Goal: Task Accomplishment & Management: Use online tool/utility

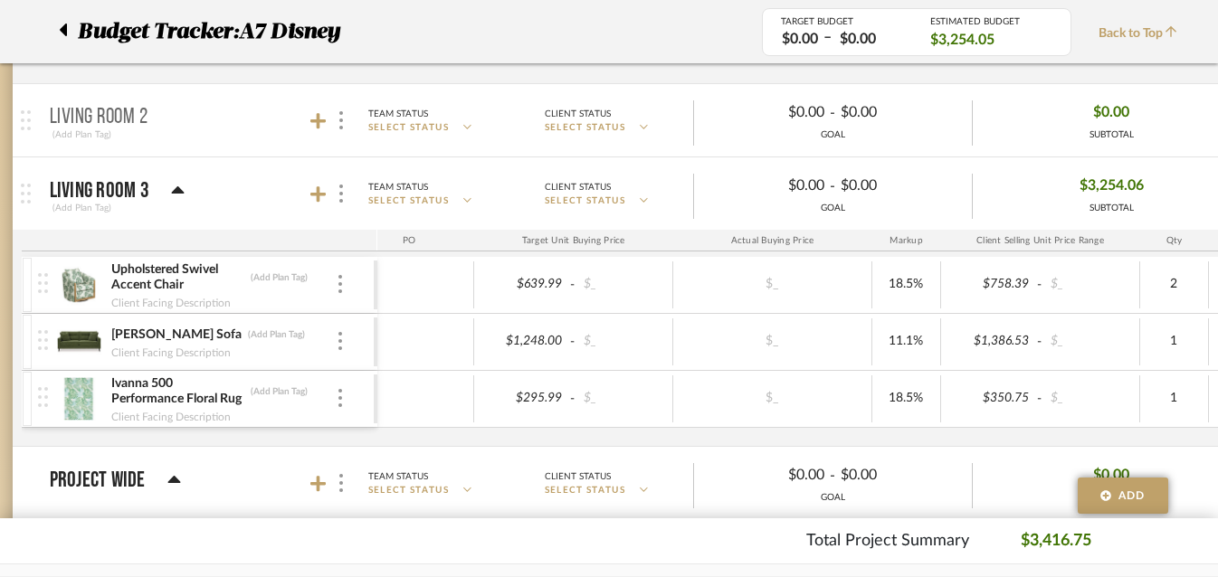
scroll to position [392, 27]
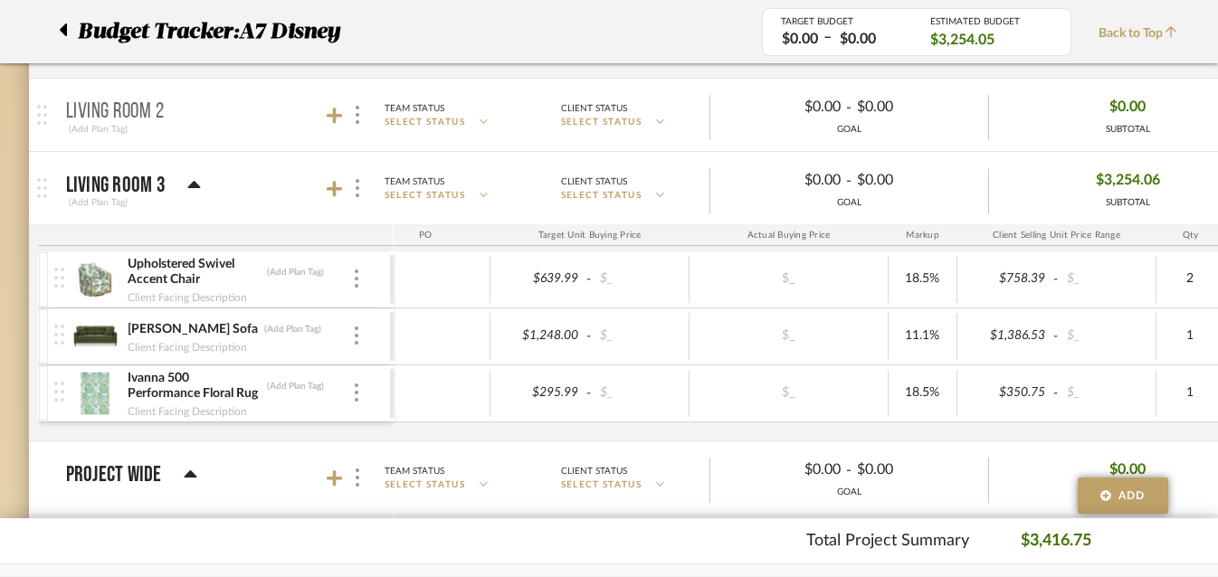
click at [191, 189] on icon at bounding box center [194, 186] width 14 height 22
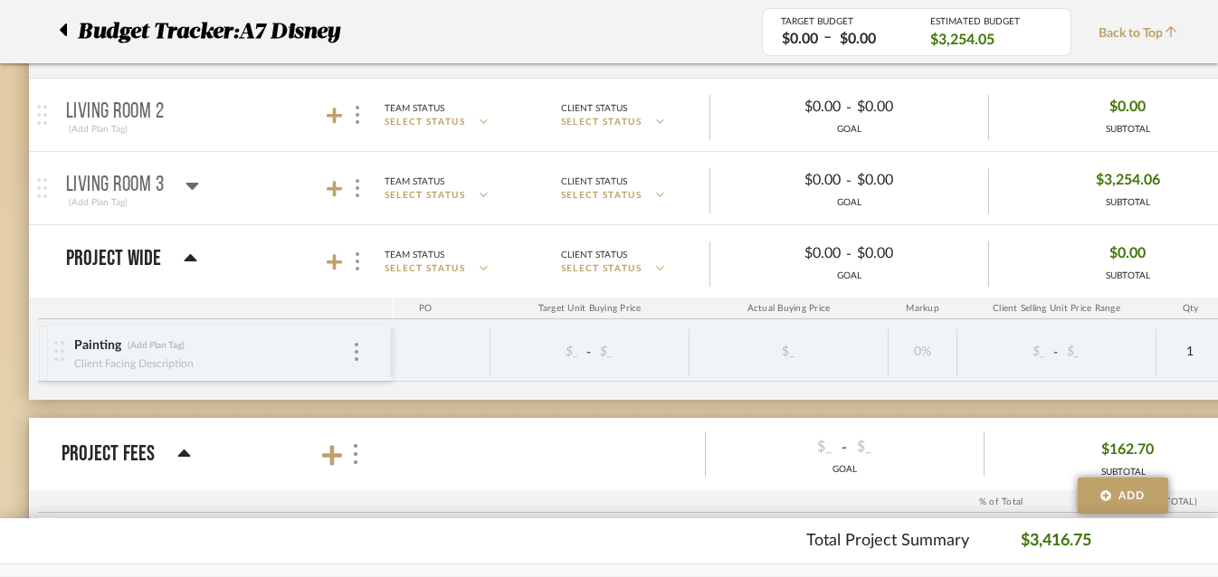
click at [191, 189] on icon at bounding box center [192, 186] width 14 height 22
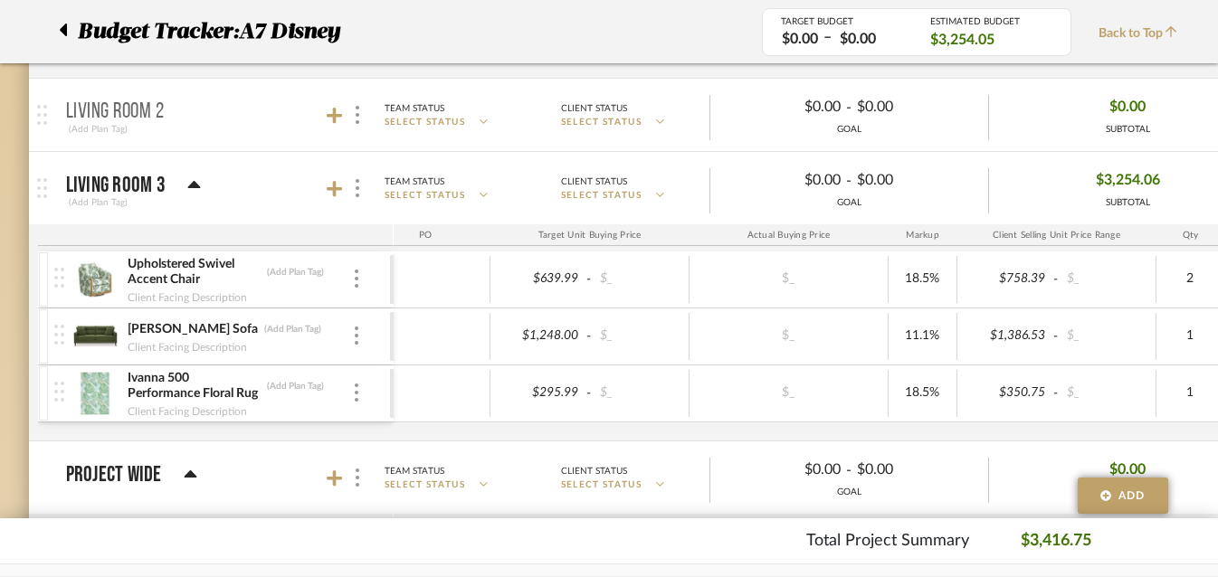
click at [175, 117] on mat-panel-title "Living Room 2 (Add Plan Tag)" at bounding box center [225, 115] width 318 height 44
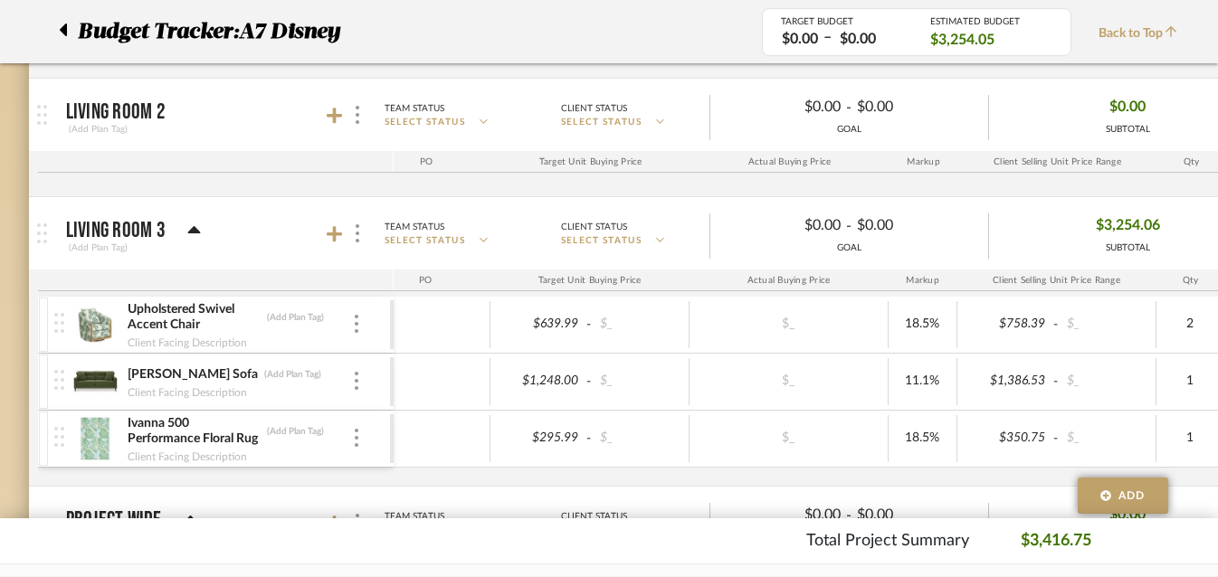
click at [325, 119] on mat-panel-title "Living Room 2 (Add Plan Tag)" at bounding box center [225, 115] width 318 height 44
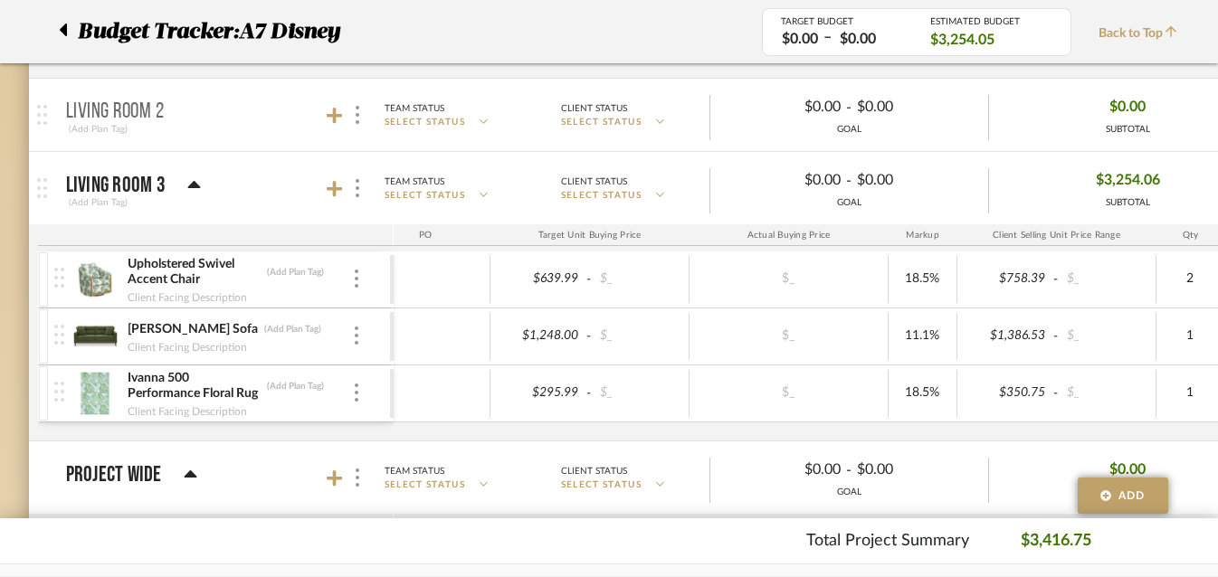
click at [325, 119] on mat-panel-title "Living Room 2 (Add Plan Tag)" at bounding box center [225, 115] width 318 height 44
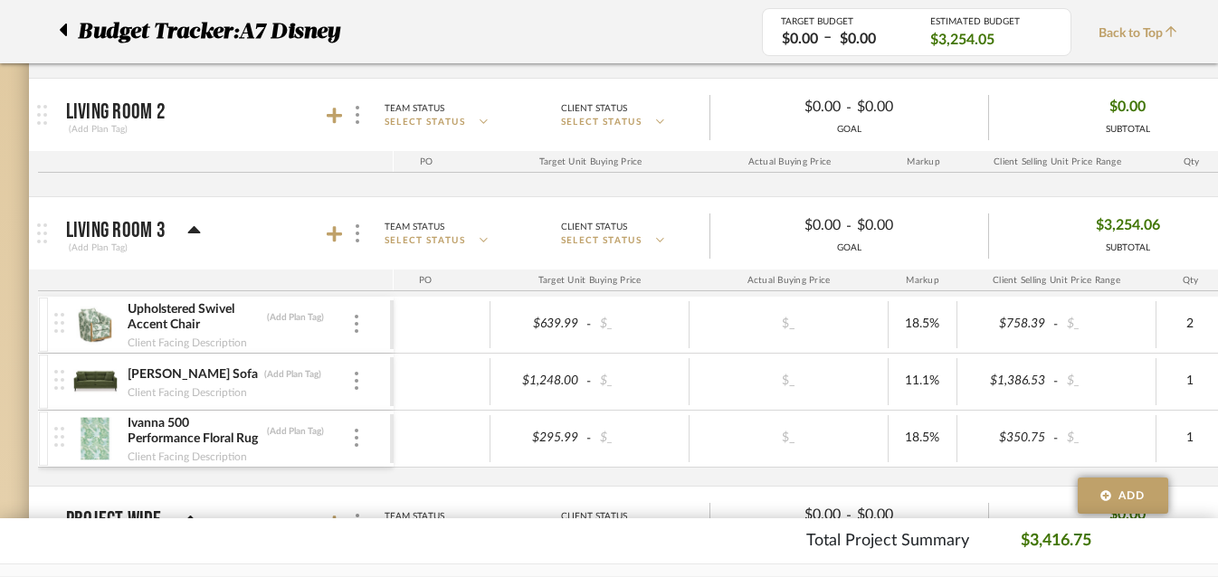
click at [163, 119] on p "Living Room 2" at bounding box center [116, 112] width 100 height 22
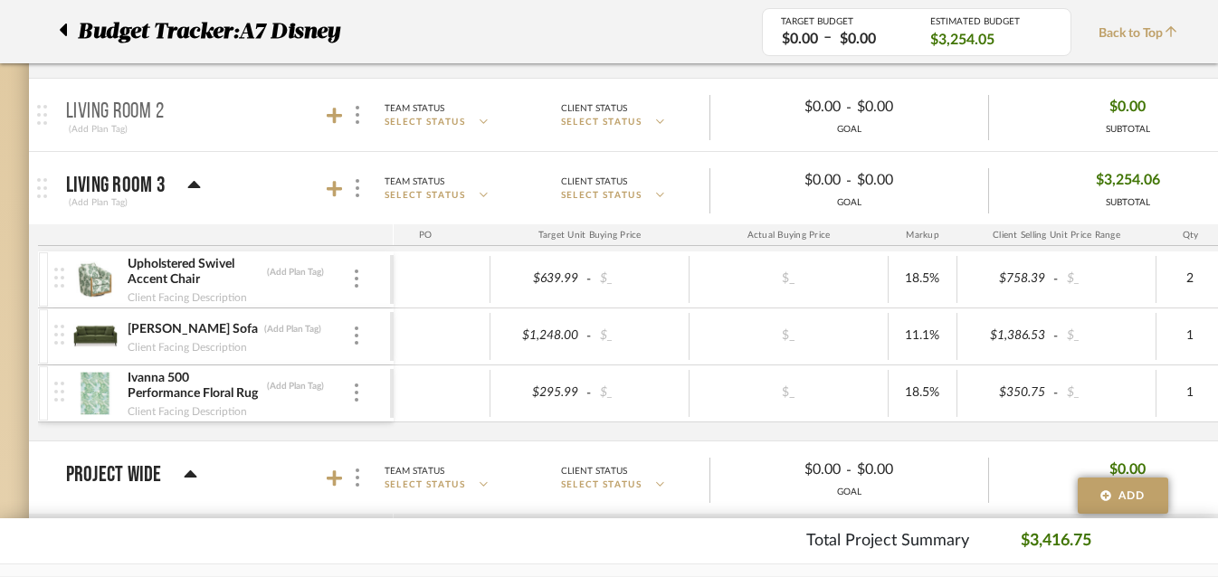
click at [163, 119] on p "Living Room 2" at bounding box center [115, 112] width 99 height 22
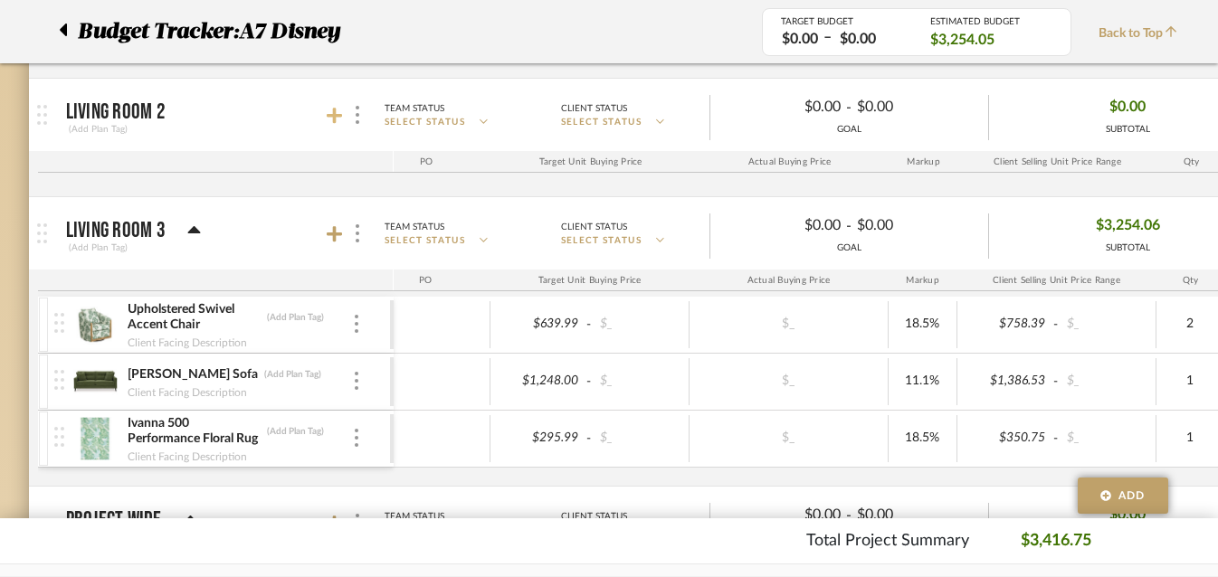
click at [337, 114] on icon at bounding box center [335, 116] width 16 height 16
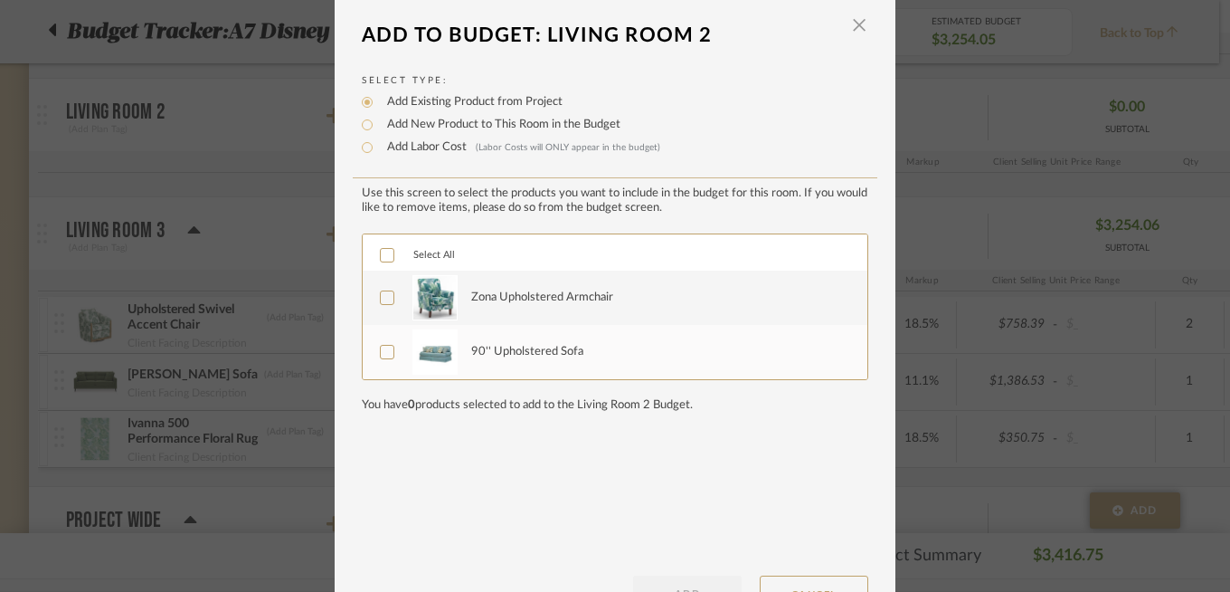
click at [401, 295] on label "Zona Upholstered Armchair" at bounding box center [613, 297] width 467 height 45
click at [398, 348] on label "90'' Upholstered Sofa" at bounding box center [613, 351] width 467 height 45
click at [689, 576] on button "ADD" at bounding box center [687, 593] width 109 height 36
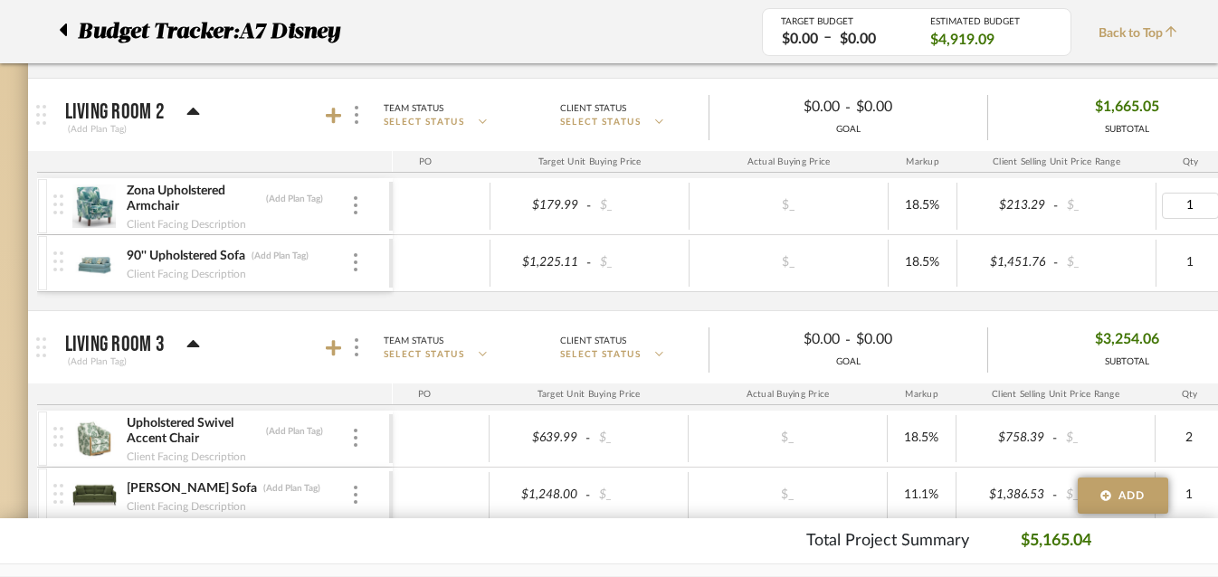
type input "2"
click at [836, 228] on div "$_" at bounding box center [788, 206] width 199 height 47
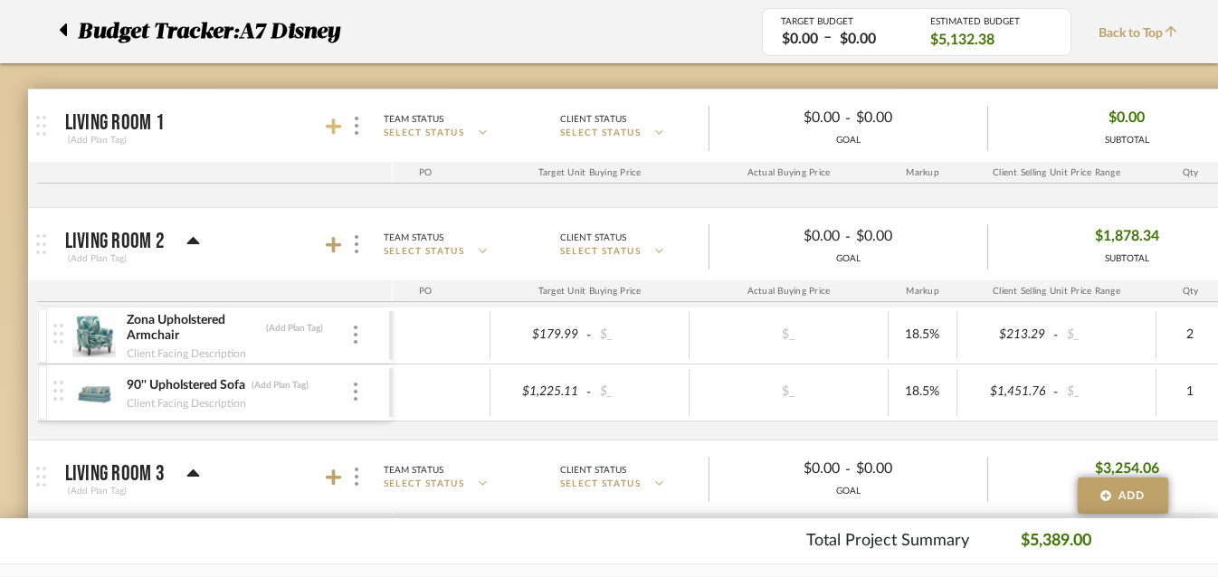
click at [328, 135] on icon at bounding box center [334, 127] width 16 height 18
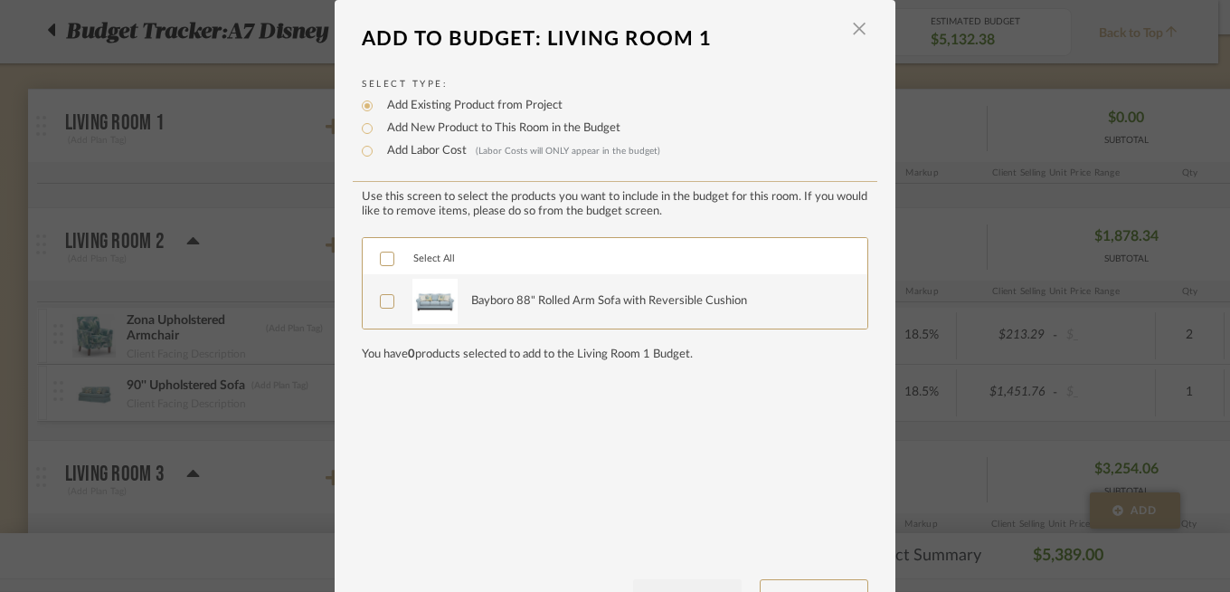
click at [440, 307] on img at bounding box center [435, 301] width 45 height 45
click at [672, 574] on div "Use this screen to select the products you want to include in the budget for th…" at bounding box center [615, 402] width 507 height 425
click at [668, 576] on button "ADD" at bounding box center [687, 597] width 109 height 36
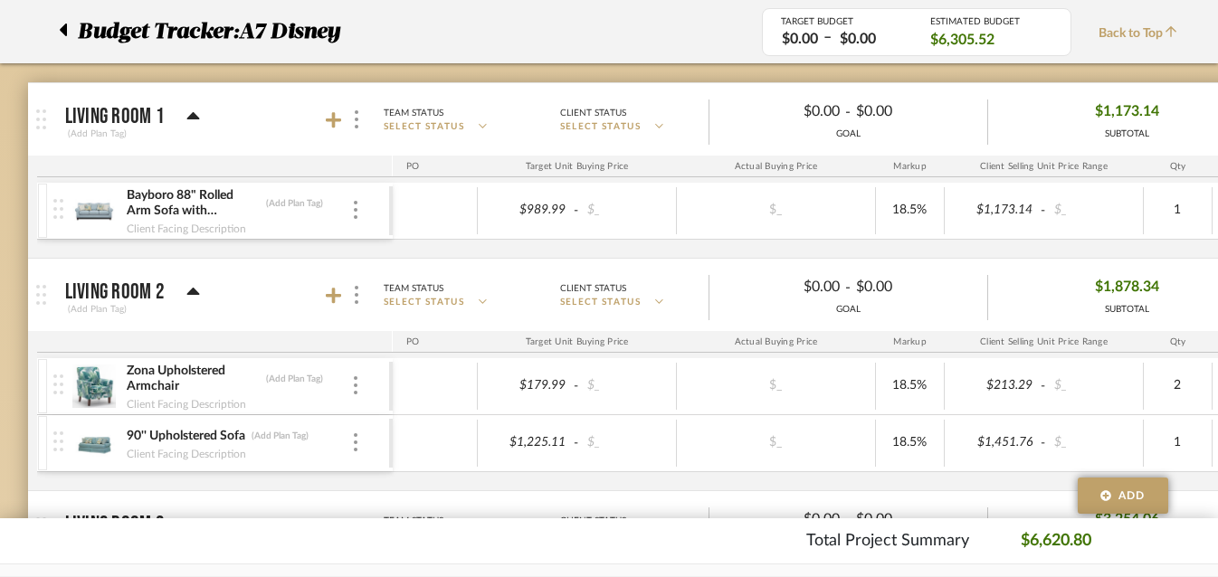
scroll to position [269, 14]
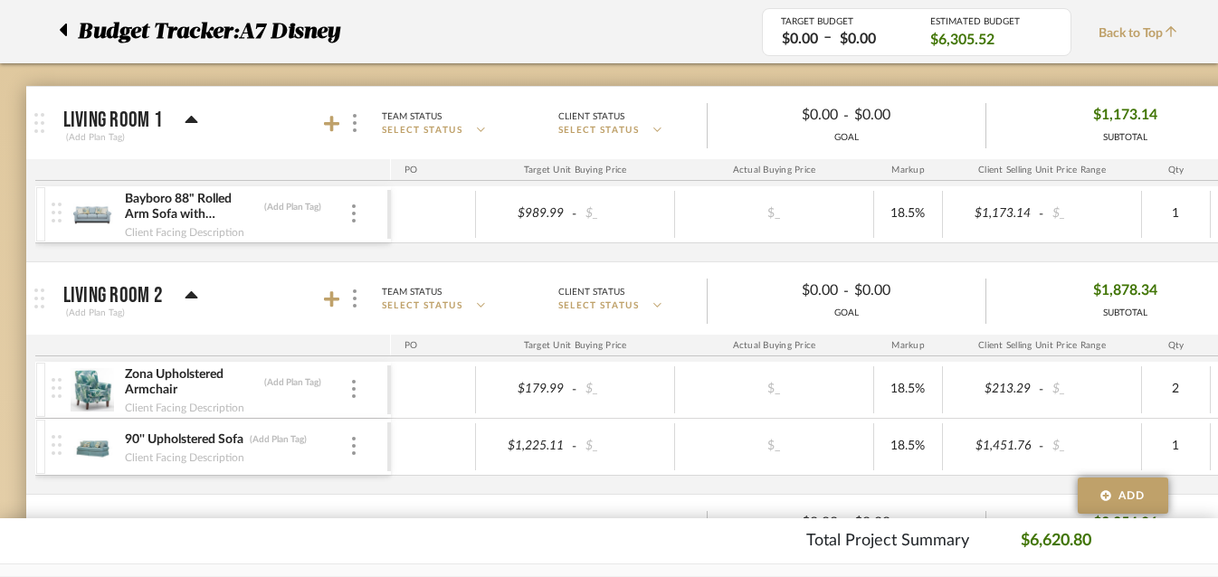
click at [62, 33] on icon at bounding box center [63, 30] width 7 height 13
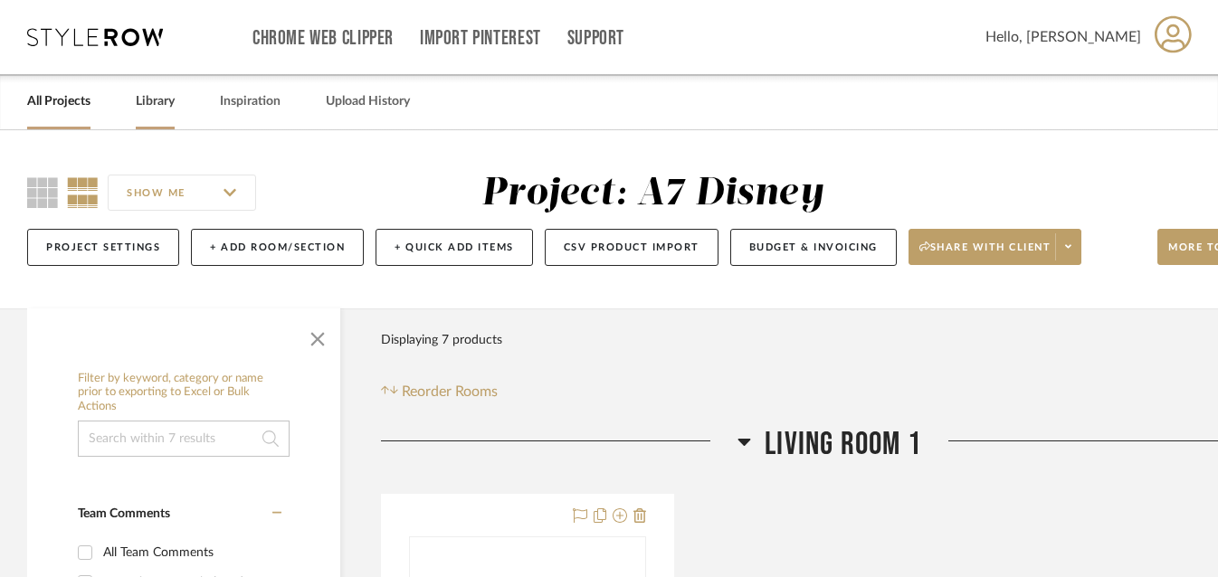
click at [144, 102] on link "Library" at bounding box center [155, 102] width 39 height 24
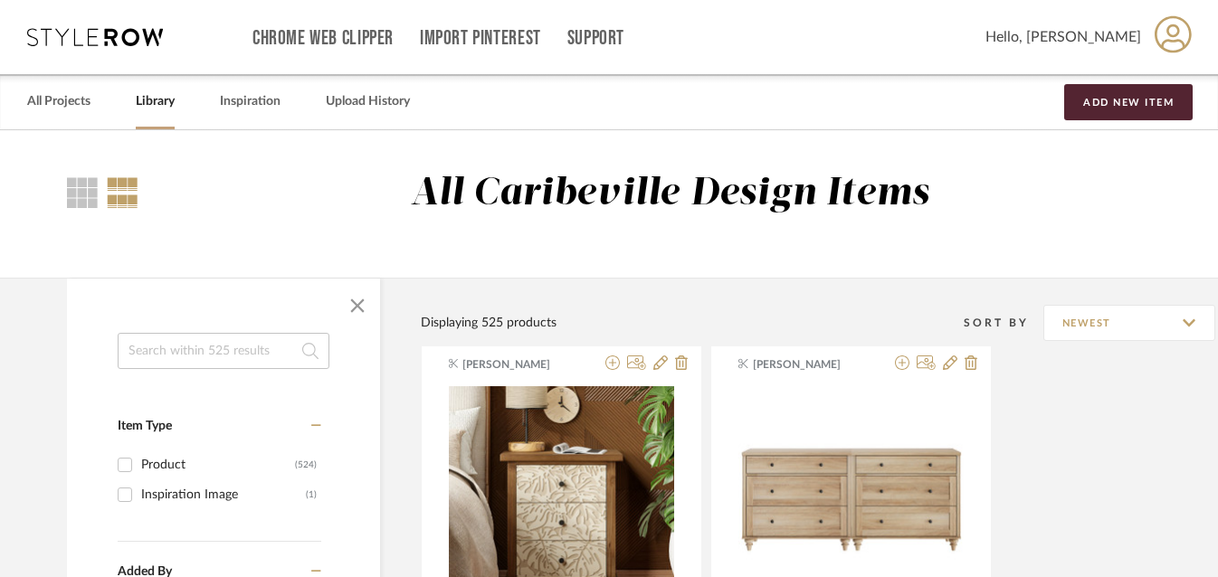
click at [166, 339] on input at bounding box center [224, 351] width 212 height 36
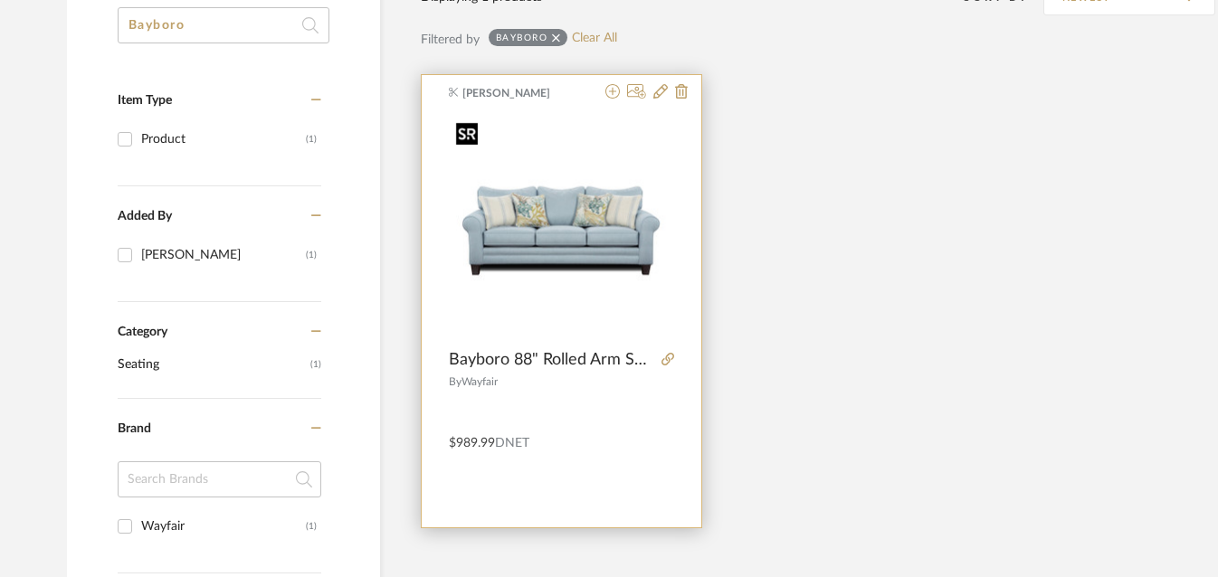
scroll to position [320, 0]
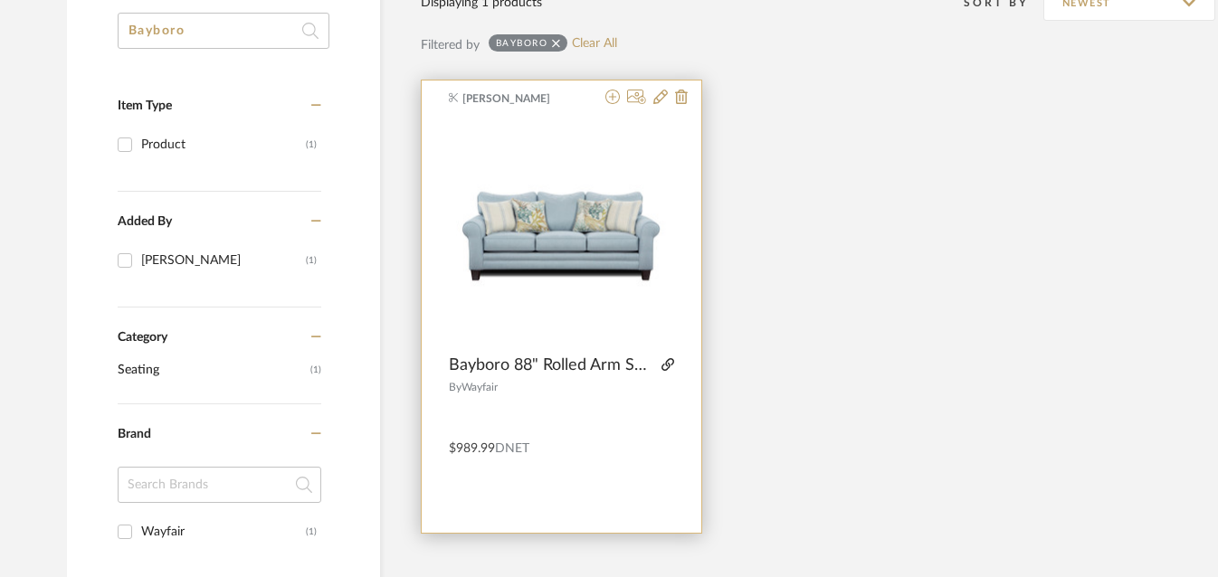
click at [663, 368] on icon at bounding box center [667, 364] width 13 height 13
click at [552, 255] on img "0" at bounding box center [561, 232] width 225 height 225
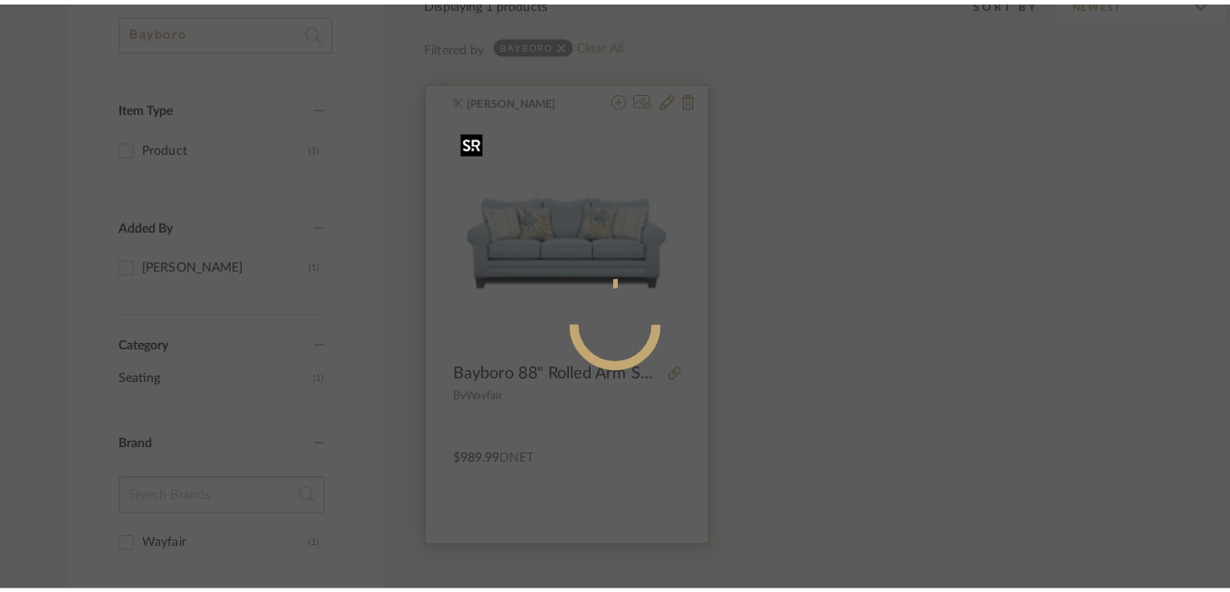
scroll to position [0, 0]
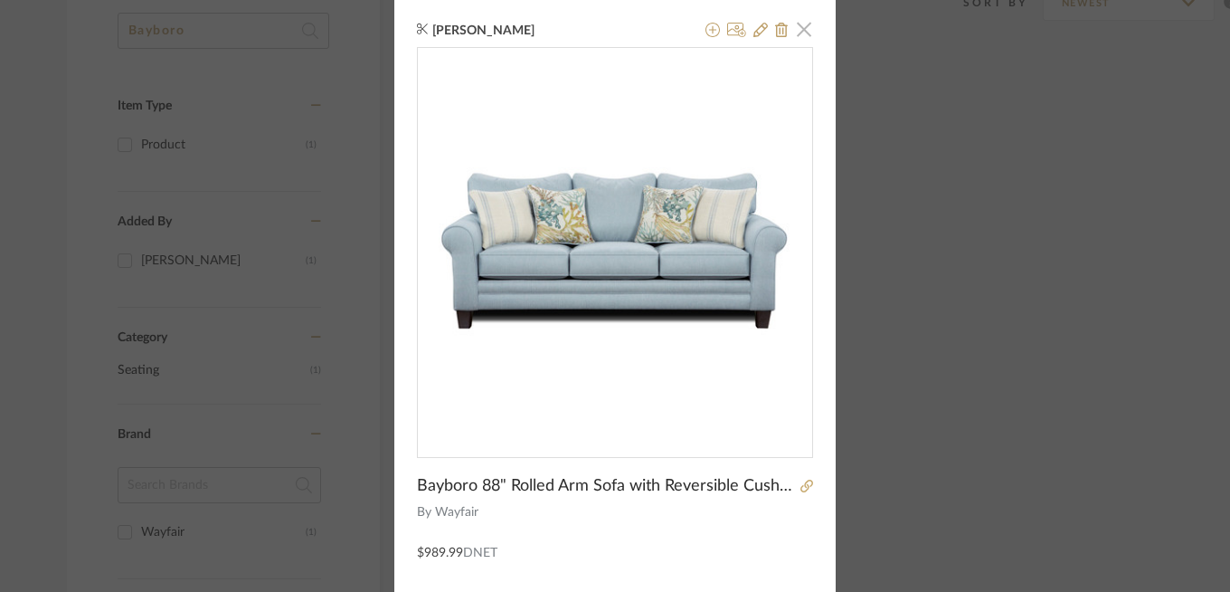
click at [806, 38] on span "button" at bounding box center [804, 29] width 36 height 36
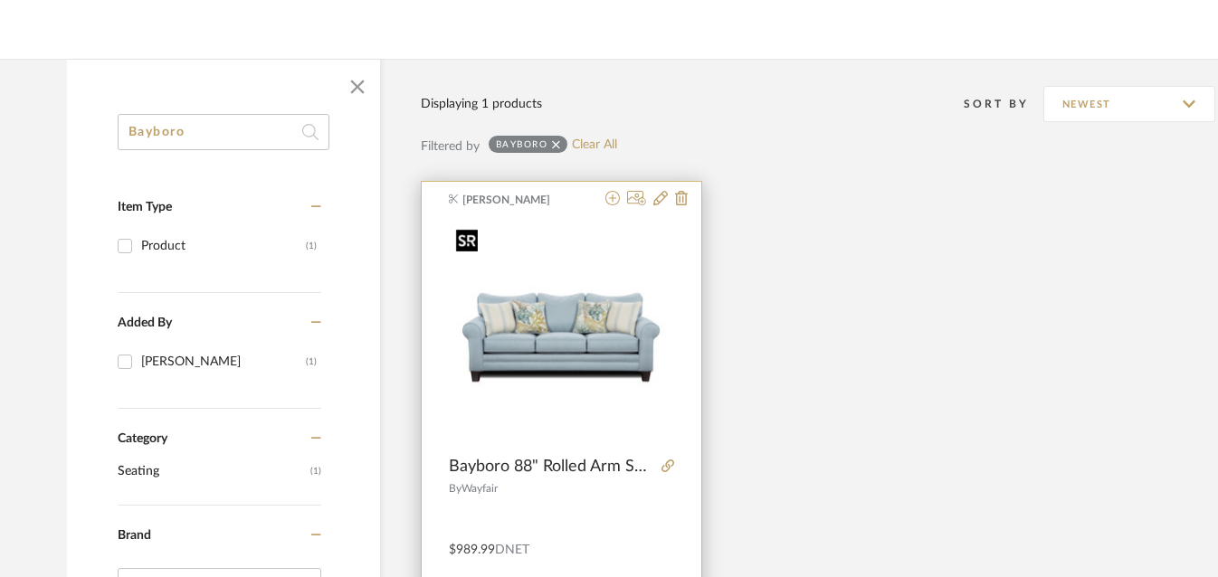
scroll to position [95, 0]
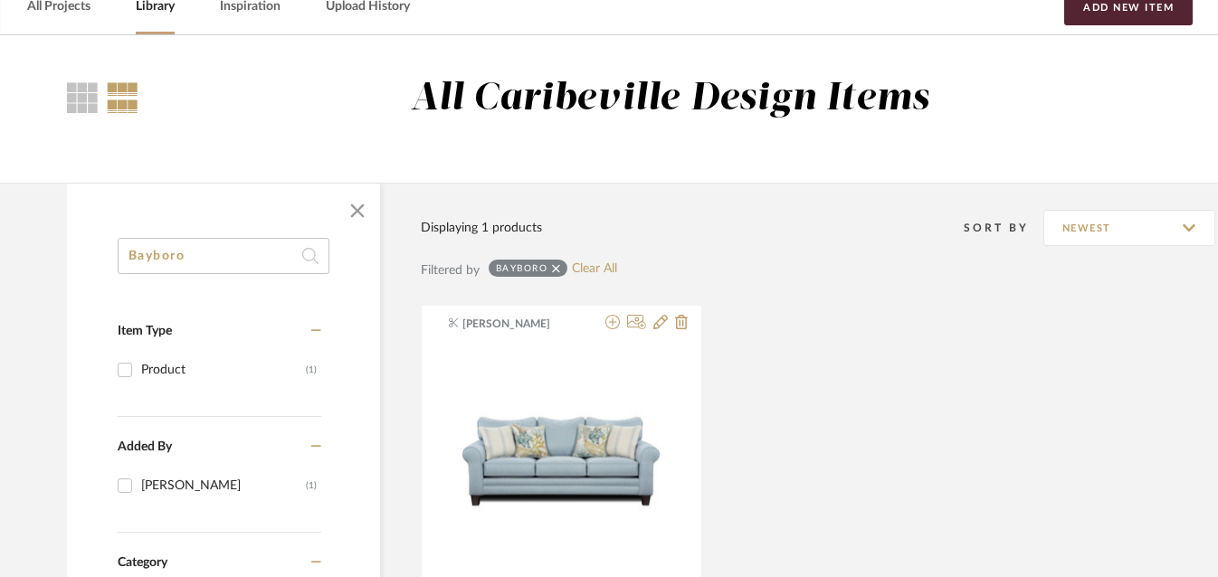
drag, startPoint x: 287, startPoint y: 250, endPoint x: 81, endPoint y: 286, distance: 209.4
type input "B"
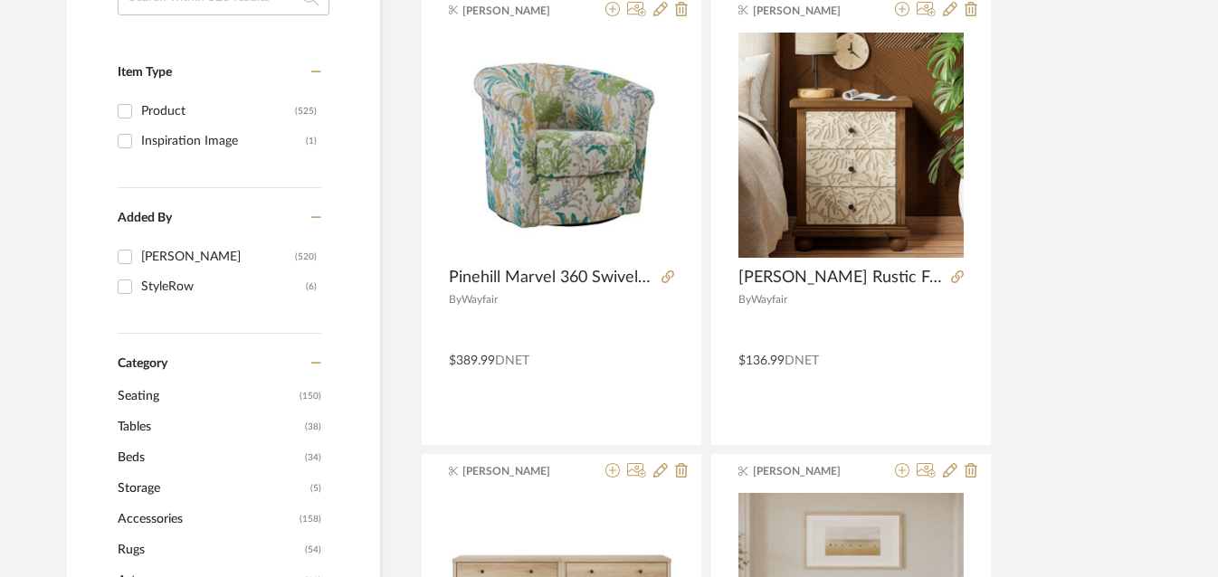
scroll to position [355, 0]
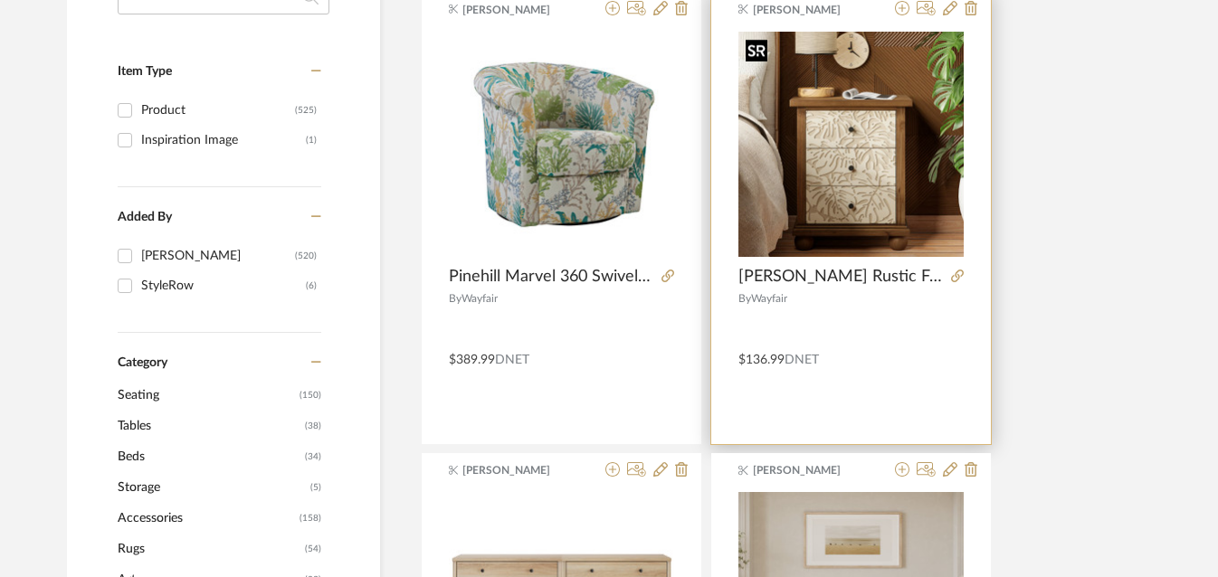
click at [839, 130] on img "0" at bounding box center [850, 144] width 225 height 225
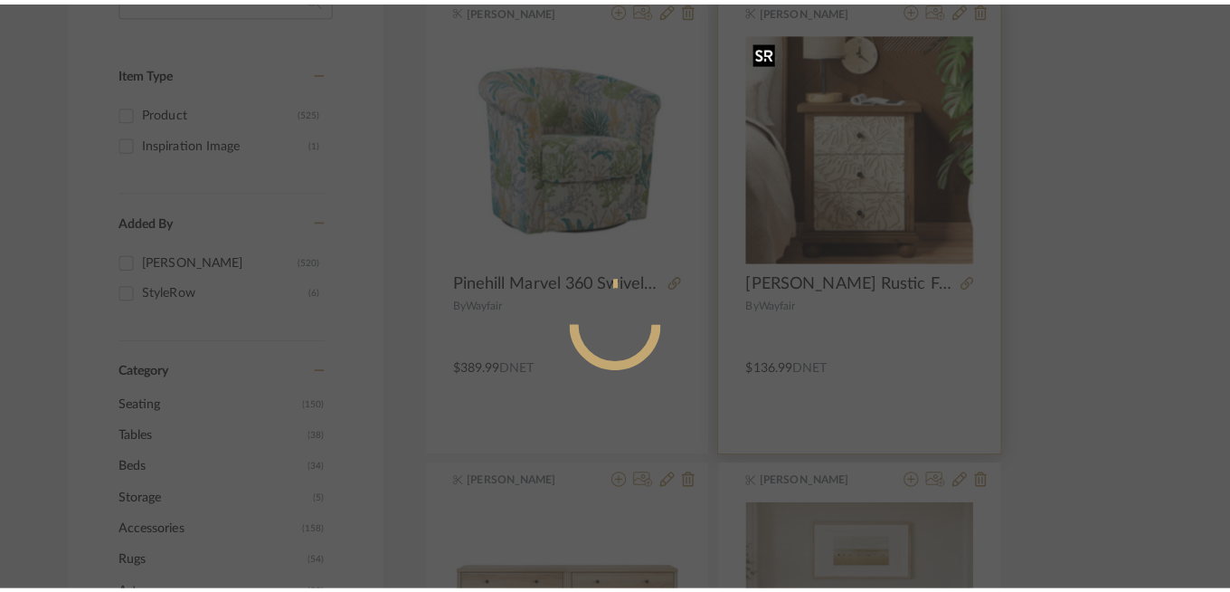
scroll to position [0, 0]
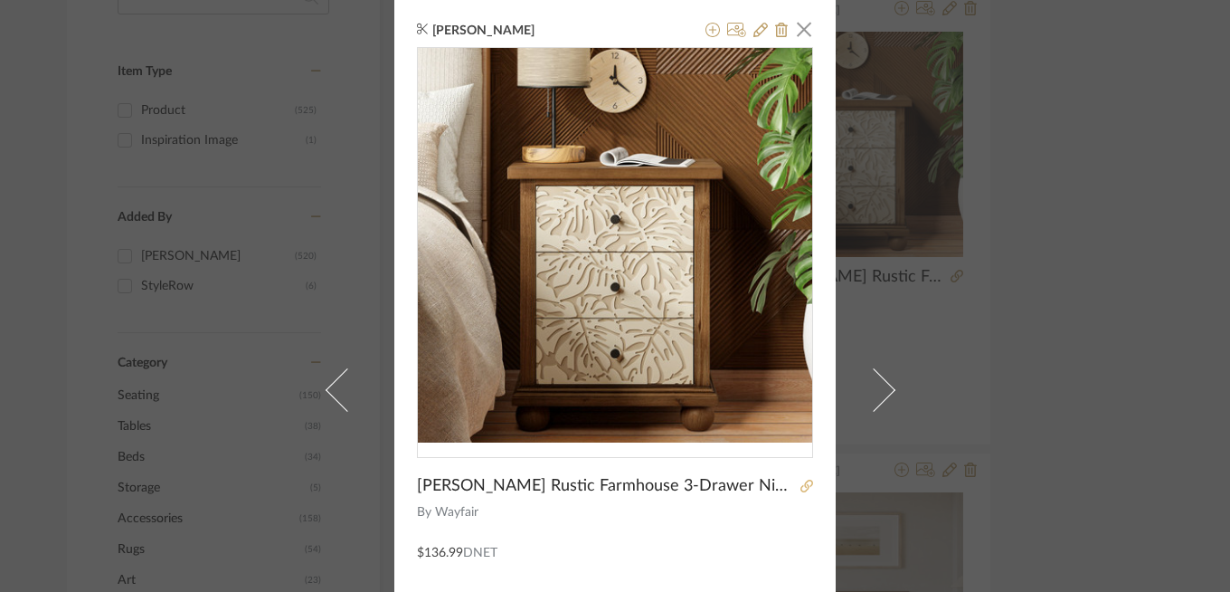
click at [801, 482] on icon at bounding box center [807, 485] width 13 height 13
